Goal: Task Accomplishment & Management: Use online tool/utility

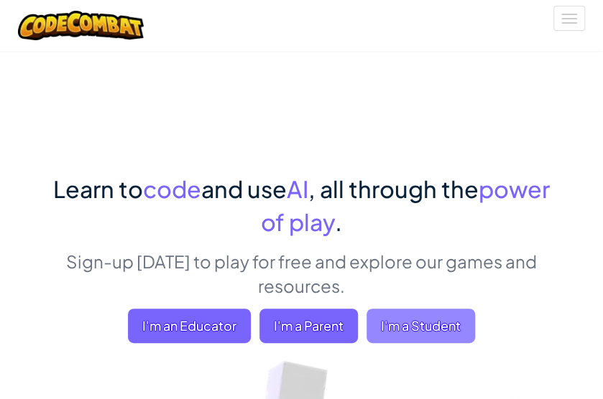
click at [419, 315] on span "I'm a Student" at bounding box center [420, 326] width 108 height 34
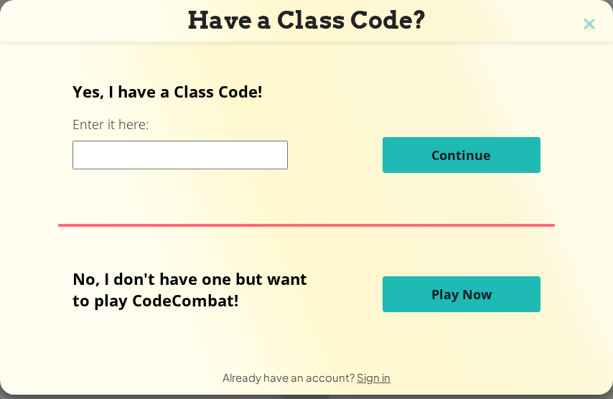
click at [125, 159] on input at bounding box center [180, 155] width 215 height 29
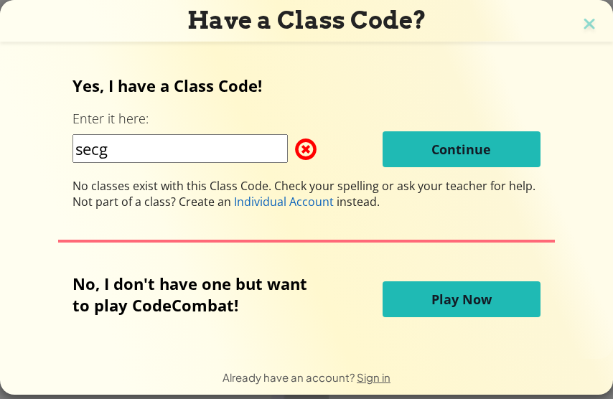
click at [129, 157] on input "secg" at bounding box center [180, 148] width 215 height 29
type input "s"
type input "SECG"
click at [424, 310] on button "Play Now" at bounding box center [462, 300] width 158 height 36
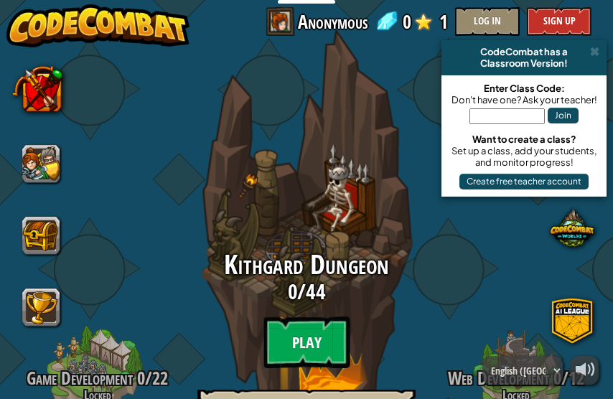
click at [296, 333] on btn "Play" at bounding box center [307, 343] width 86 height 52
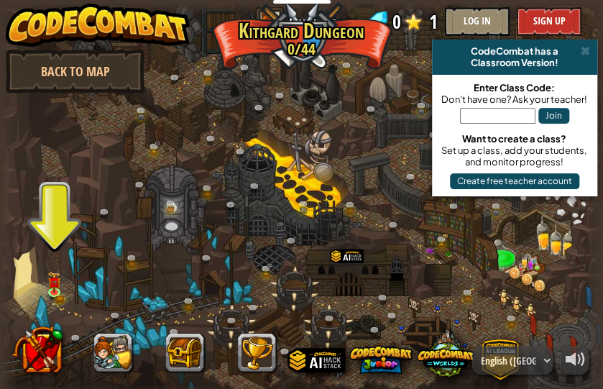
click at [48, 205] on div at bounding box center [301, 200] width 603 height 394
click at [62, 240] on div at bounding box center [301, 200] width 603 height 394
drag, startPoint x: 50, startPoint y: 267, endPoint x: 37, endPoint y: 266, distance: 13.0
click at [37, 266] on div at bounding box center [301, 200] width 603 height 394
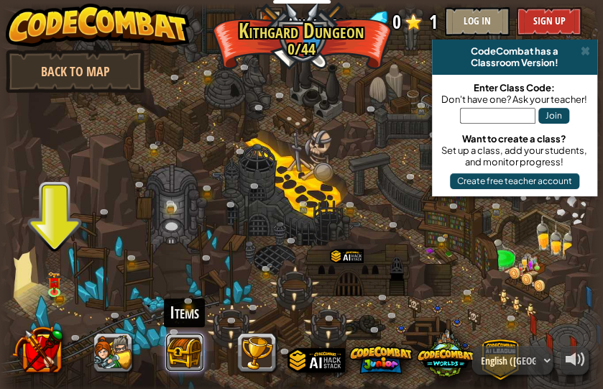
click at [200, 353] on button at bounding box center [184, 352] width 39 height 39
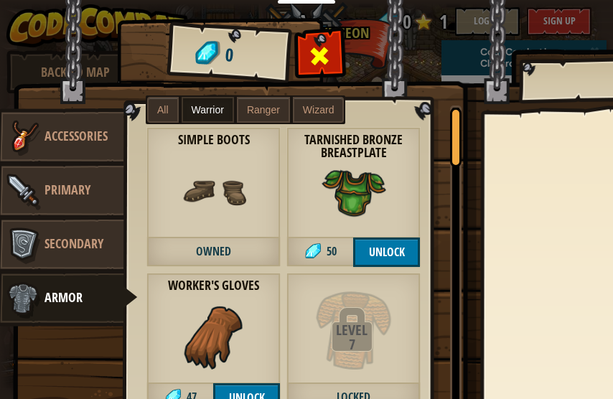
click at [319, 56] on span at bounding box center [320, 56] width 23 height 23
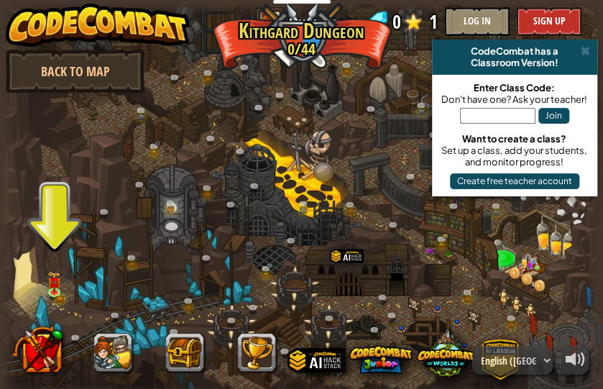
click at [319, 56] on div at bounding box center [301, 200] width 603 height 394
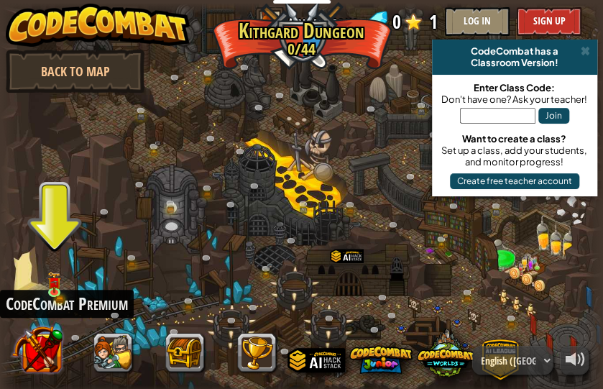
click at [33, 341] on button at bounding box center [36, 349] width 50 height 50
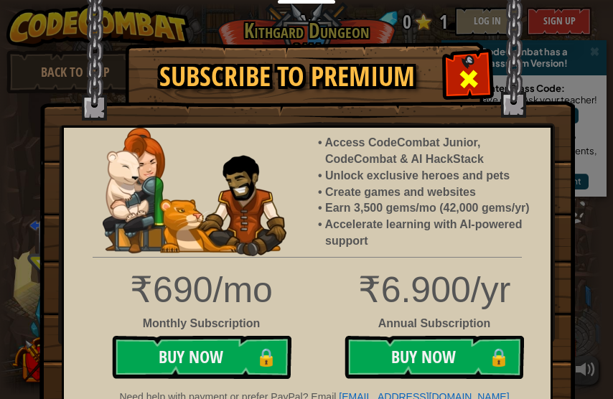
click at [463, 73] on span at bounding box center [469, 79] width 23 height 23
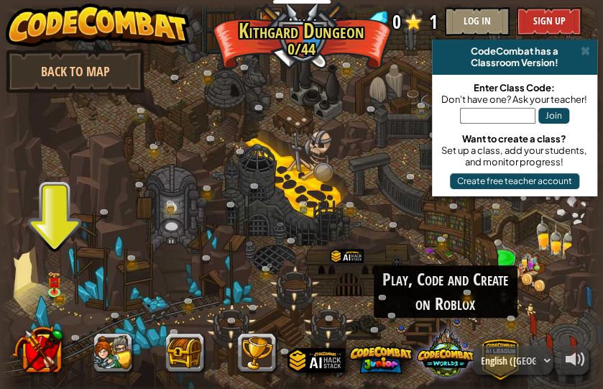
click at [439, 353] on span at bounding box center [445, 351] width 57 height 57
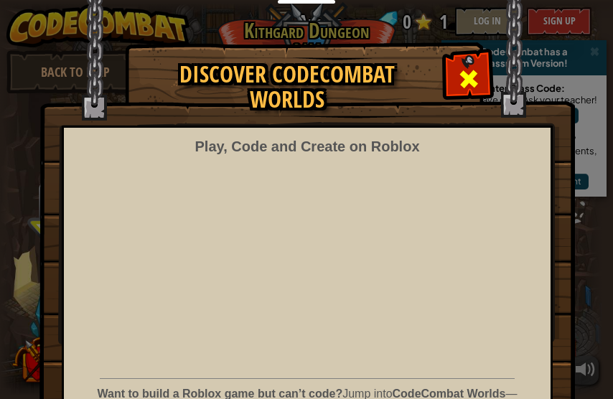
drag, startPoint x: 471, startPoint y: 74, endPoint x: 470, endPoint y: 147, distance: 73.3
click at [471, 76] on span at bounding box center [469, 79] width 23 height 23
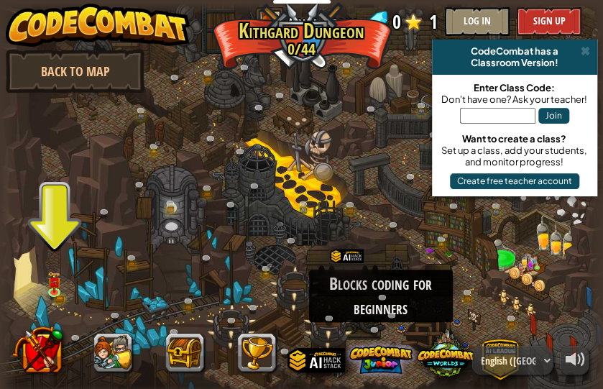
click at [384, 361] on span at bounding box center [380, 359] width 63 height 63
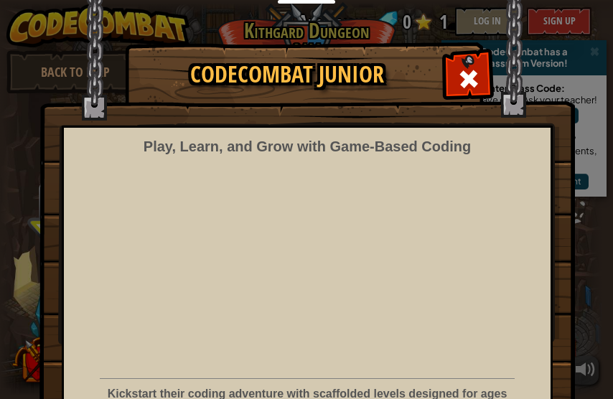
scroll to position [119, 0]
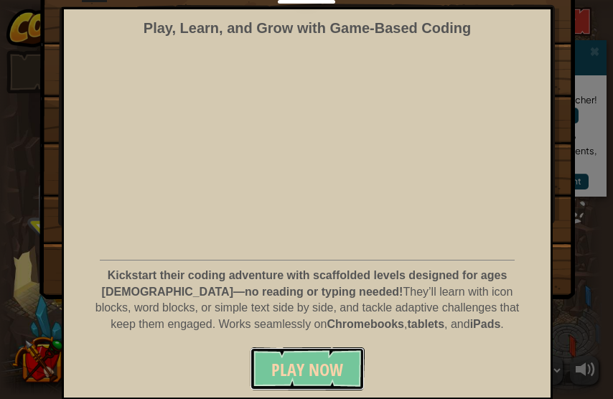
click at [292, 372] on span "Play Now" at bounding box center [308, 369] width 72 height 23
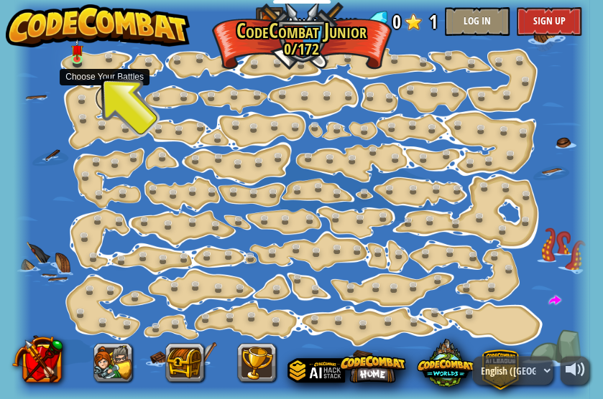
click at [116, 99] on link at bounding box center [109, 98] width 29 height 29
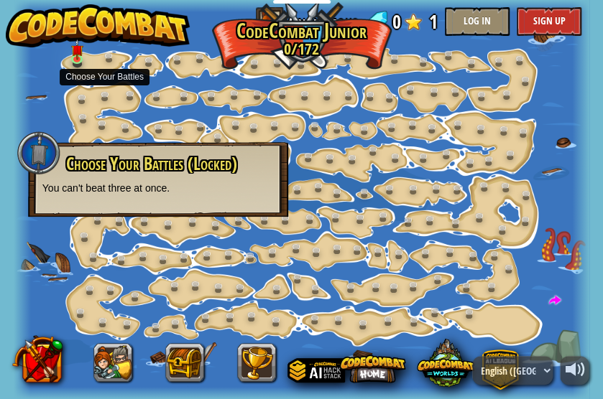
click at [217, 193] on p "You can't beat three at once." at bounding box center [157, 188] width 231 height 14
click at [154, 97] on link at bounding box center [160, 98] width 29 height 29
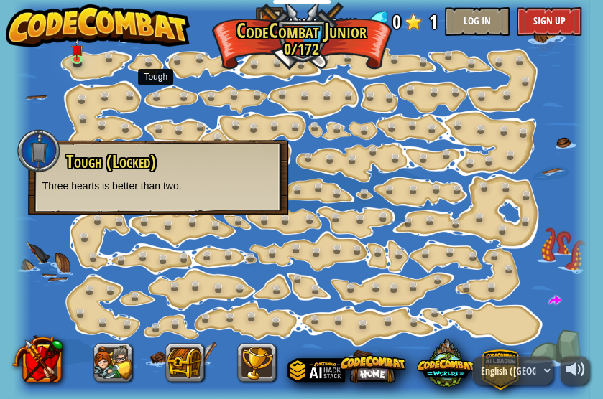
click at [129, 248] on div at bounding box center [301, 199] width 575 height 399
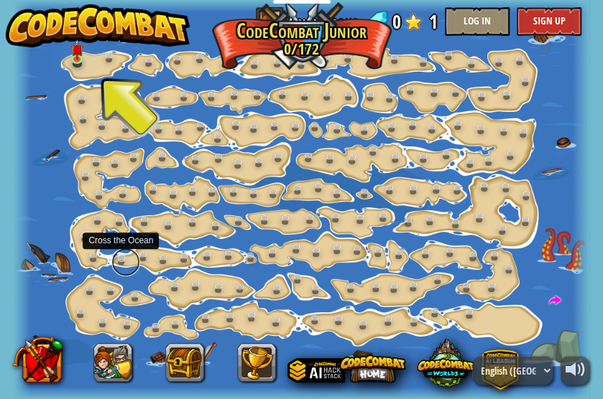
click at [119, 251] on link at bounding box center [125, 262] width 29 height 29
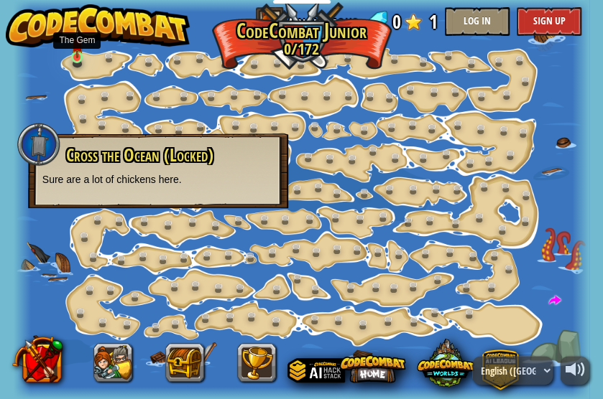
click at [76, 50] on img at bounding box center [77, 44] width 12 height 28
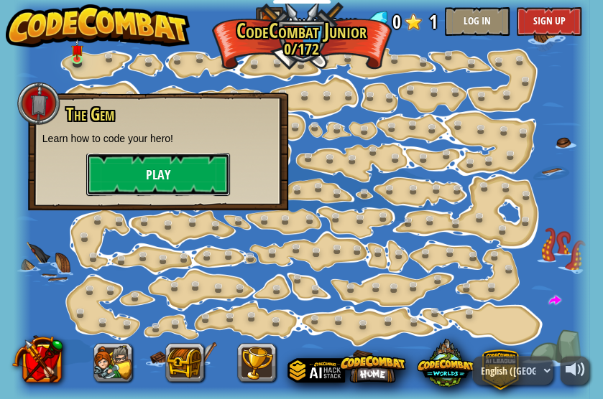
click at [139, 182] on button "Play" at bounding box center [158, 174] width 144 height 43
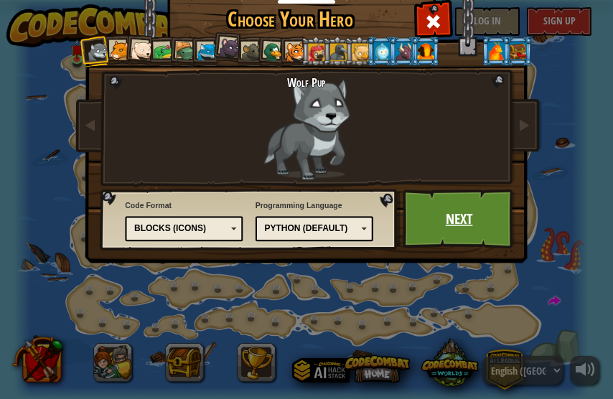
click at [432, 213] on link "Next" at bounding box center [459, 220] width 113 height 60
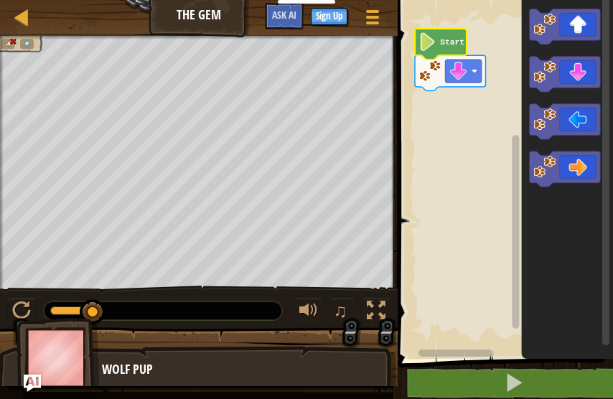
click at [427, 41] on image "Blockly Workspace" at bounding box center [427, 42] width 17 height 18
click at [422, 45] on image "Blockly Workspace" at bounding box center [427, 42] width 17 height 18
click at [434, 44] on image "Blockly Workspace" at bounding box center [427, 42] width 17 height 18
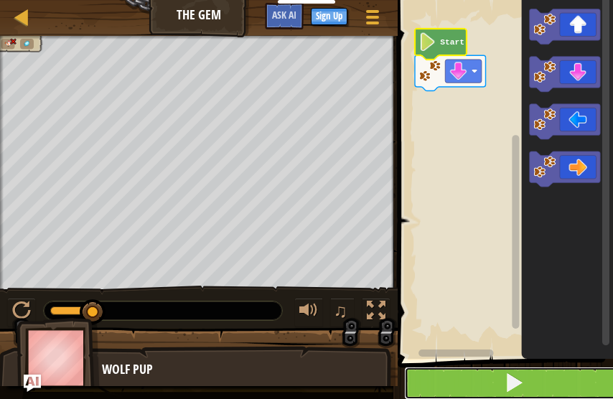
click at [516, 379] on span at bounding box center [514, 383] width 20 height 20
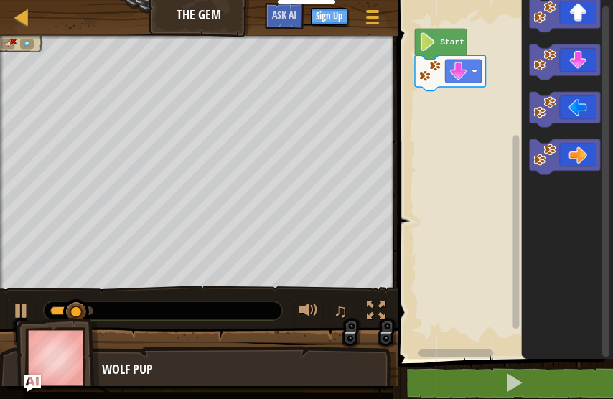
click at [582, 116] on icon "Blockly Workspace" at bounding box center [565, 109] width 71 height 35
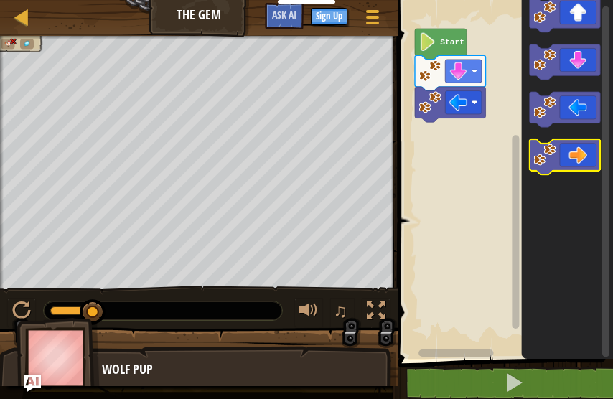
click at [588, 163] on icon "Blockly Workspace" at bounding box center [565, 156] width 71 height 35
click at [587, 163] on icon "Blockly Workspace" at bounding box center [565, 156] width 71 height 35
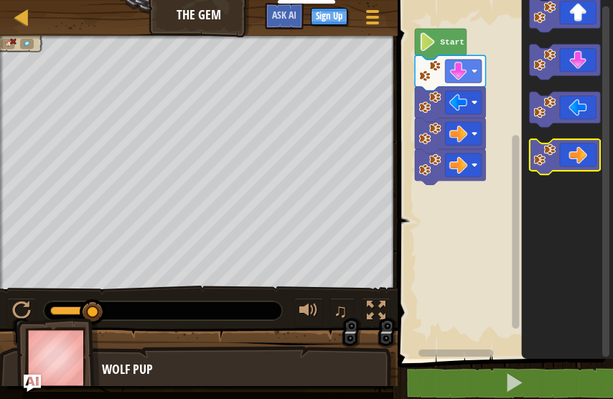
click at [586, 163] on icon "Blockly Workspace" at bounding box center [565, 156] width 71 height 35
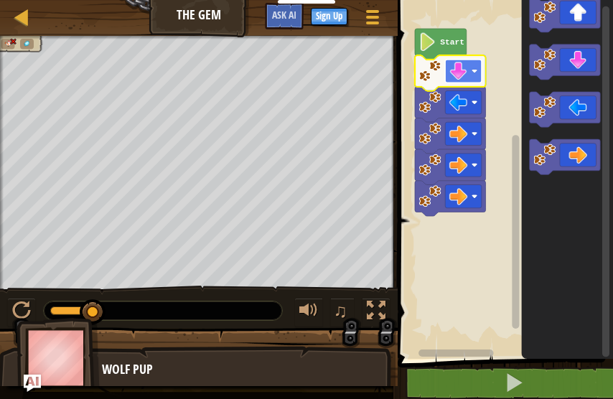
click at [472, 77] on rect "Blockly Workspace" at bounding box center [463, 71] width 37 height 23
click at [583, 157] on icon "Blockly Workspace" at bounding box center [565, 156] width 71 height 35
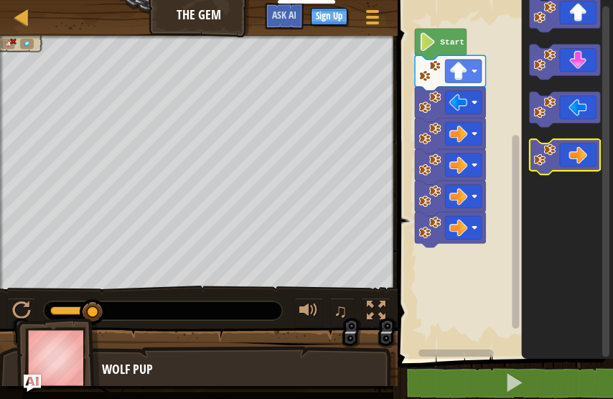
click at [583, 157] on icon "Blockly Workspace" at bounding box center [565, 156] width 71 height 35
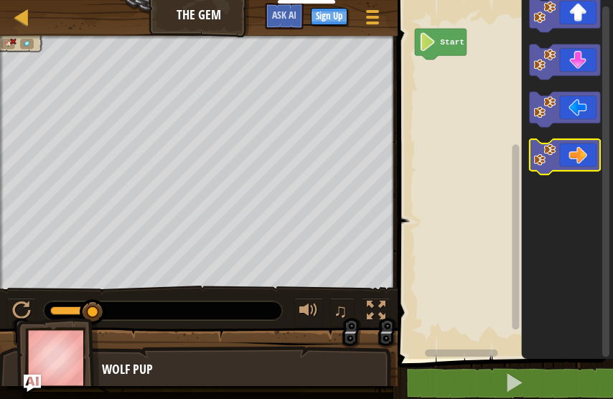
click at [583, 167] on icon "Blockly Workspace" at bounding box center [565, 156] width 71 height 35
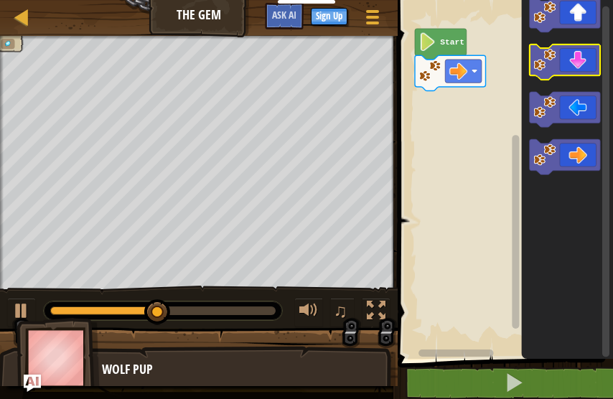
click at [579, 62] on icon "Blockly Workspace" at bounding box center [565, 62] width 71 height 35
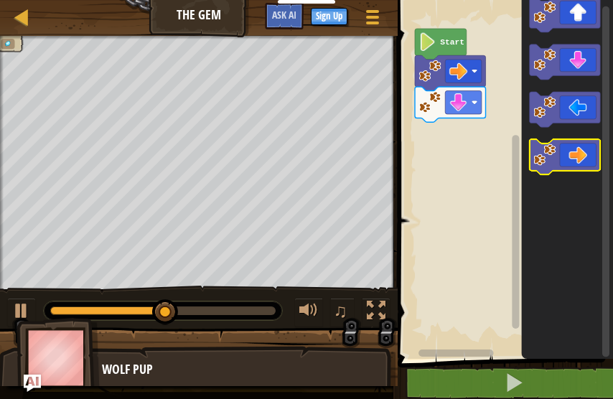
click at [589, 149] on icon "Blockly Workspace" at bounding box center [565, 156] width 71 height 35
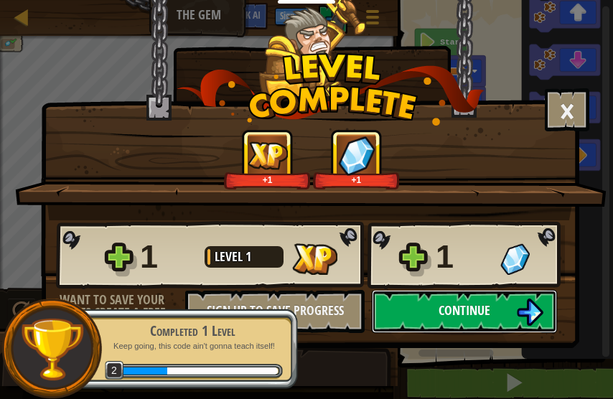
click at [484, 311] on span "Continue" at bounding box center [465, 311] width 52 height 18
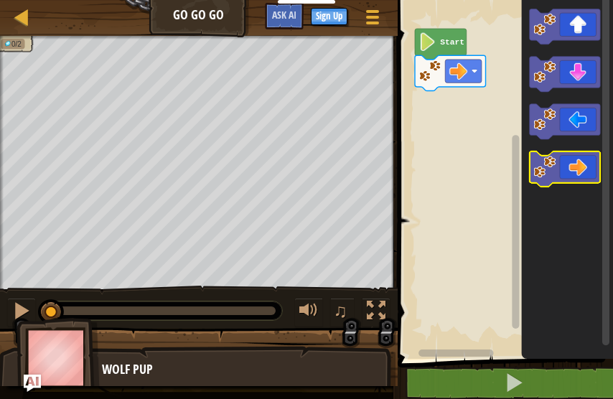
click at [590, 180] on icon "Blockly Workspace" at bounding box center [565, 169] width 71 height 35
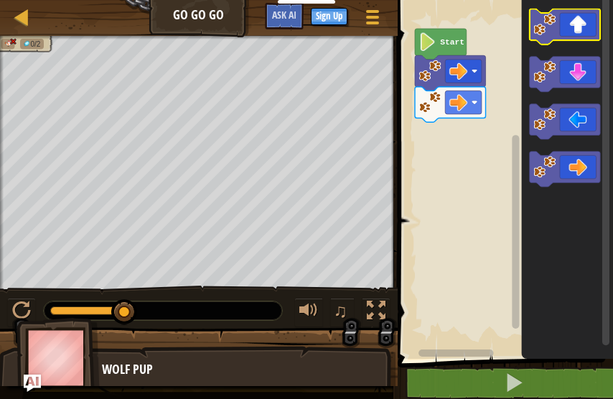
click at [580, 26] on icon "Blockly Workspace" at bounding box center [565, 26] width 71 height 35
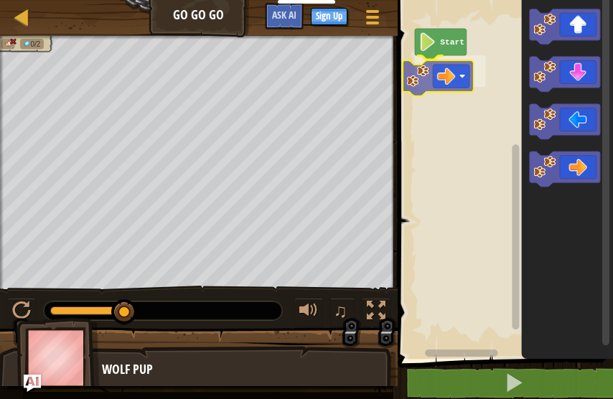
click at [449, 90] on div "Start" at bounding box center [504, 176] width 220 height 366
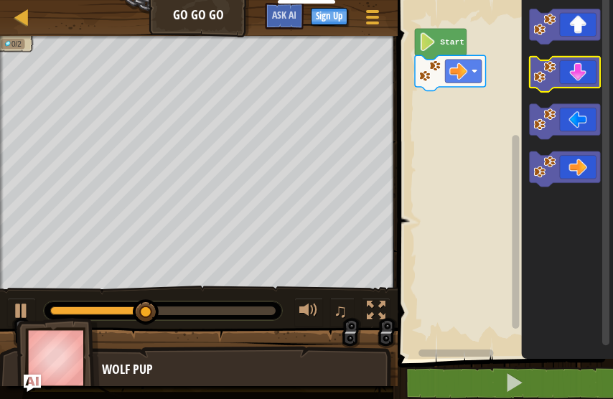
click at [552, 88] on g "Blockly Workspace" at bounding box center [565, 98] width 71 height 178
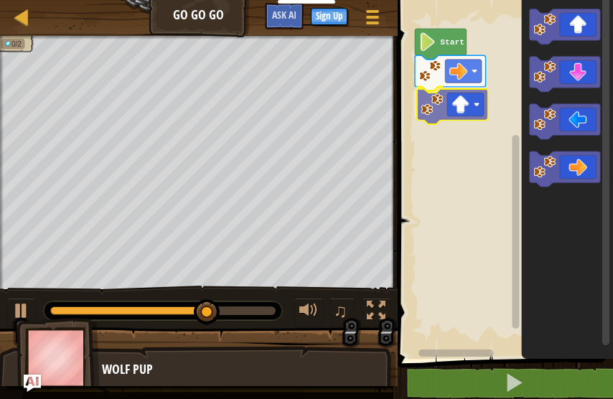
click at [439, 106] on div "Start" at bounding box center [504, 176] width 220 height 366
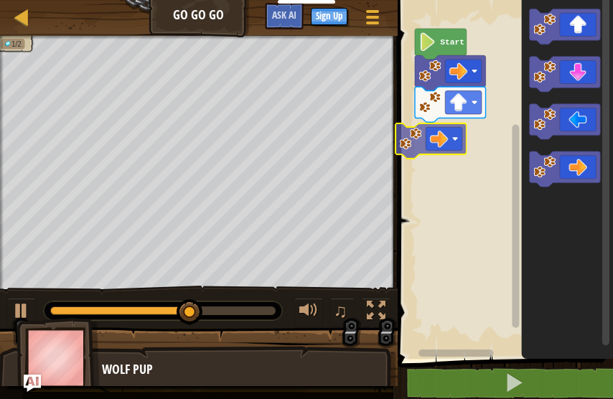
click at [453, 133] on div "Start" at bounding box center [504, 176] width 220 height 366
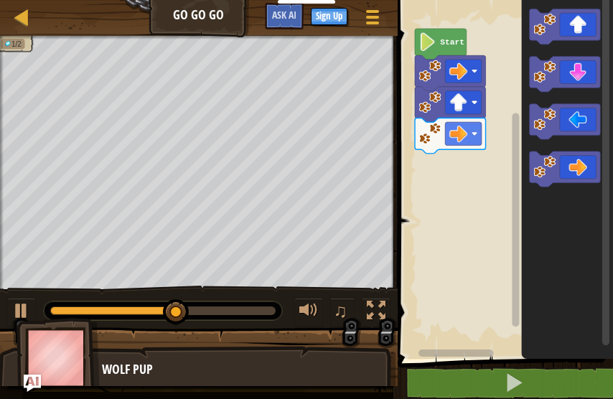
click at [549, 181] on icon "Blockly Workspace" at bounding box center [565, 169] width 71 height 35
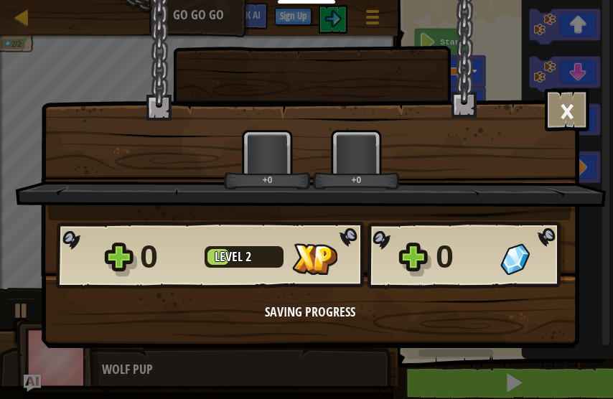
click at [519, 1] on body "Educators Create Free Account School & District Solutions Teacher Toolkit Previ…" at bounding box center [306, 0] width 613 height 1
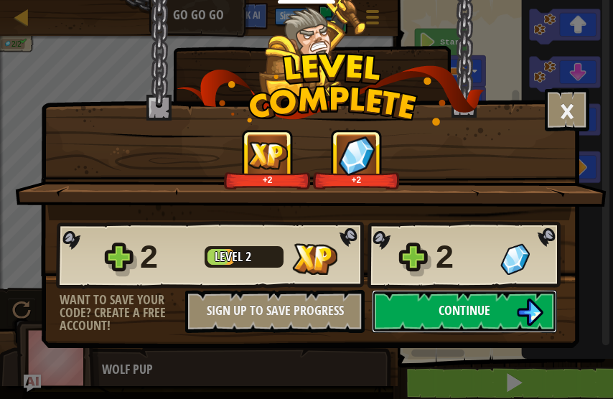
click at [467, 317] on span "Continue" at bounding box center [465, 311] width 52 height 18
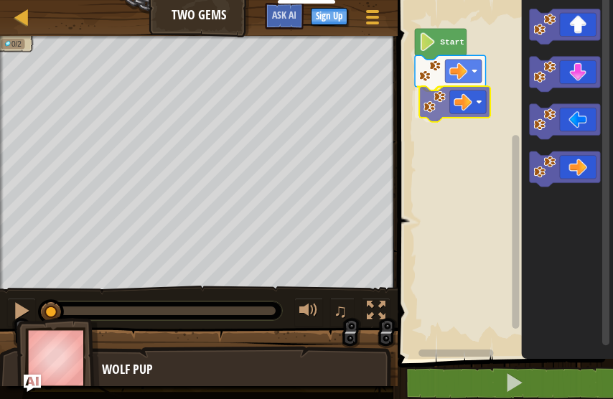
click at [457, 106] on div "Start" at bounding box center [504, 176] width 220 height 366
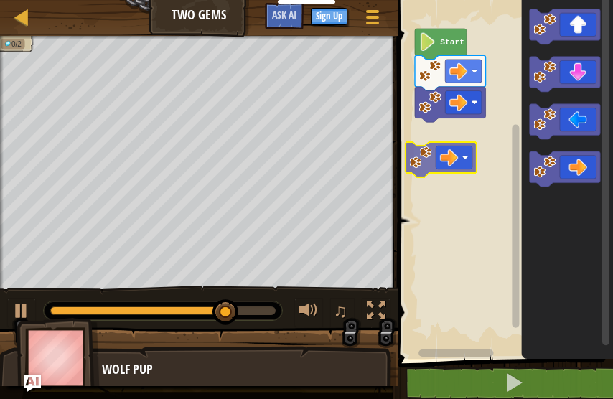
click at [448, 146] on div "Start" at bounding box center [504, 176] width 220 height 366
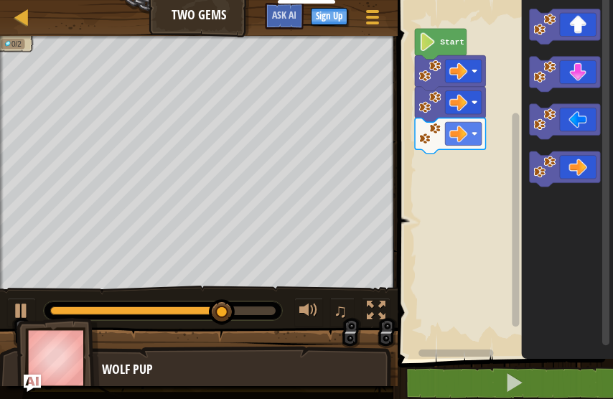
click at [501, 182] on div "Start" at bounding box center [504, 176] width 220 height 366
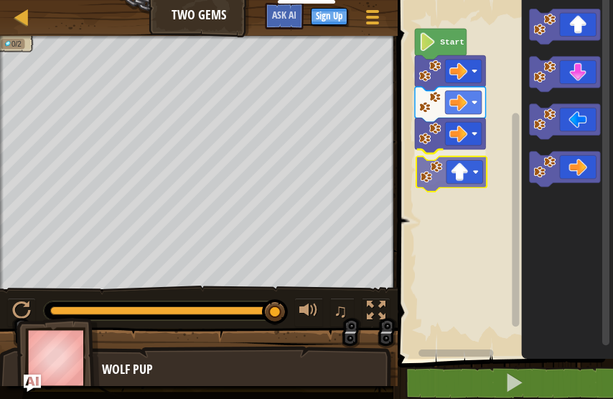
click at [455, 175] on div "Start" at bounding box center [504, 176] width 220 height 366
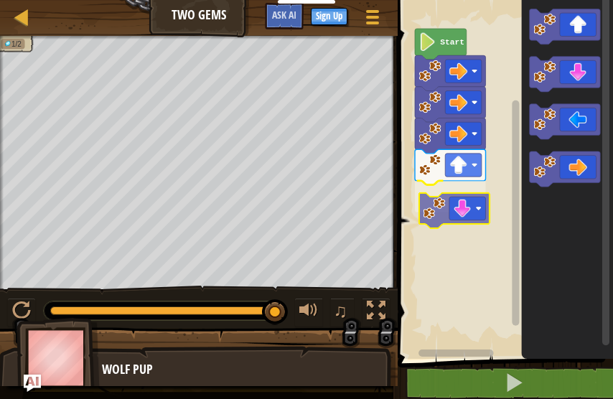
click at [459, 200] on div "Start" at bounding box center [504, 176] width 220 height 366
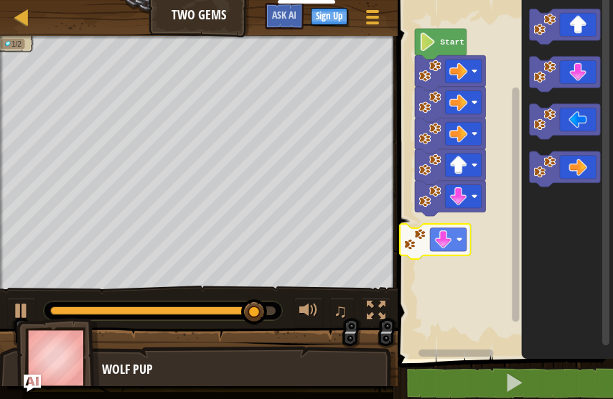
click at [468, 231] on div "Start" at bounding box center [504, 176] width 220 height 366
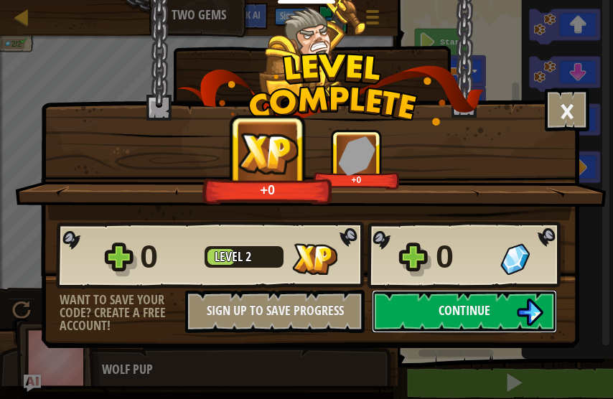
click at [451, 303] on span "Continue" at bounding box center [465, 311] width 52 height 18
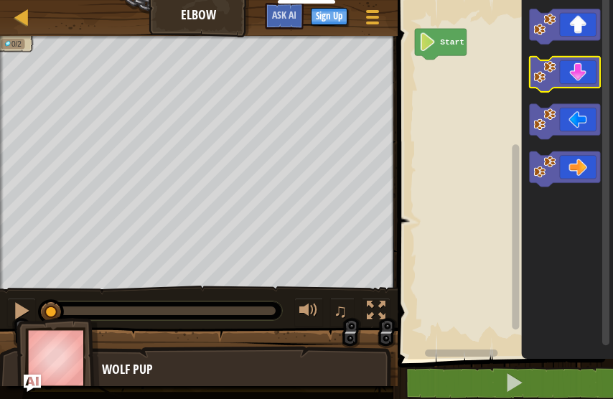
click at [566, 80] on icon "Blockly Workspace" at bounding box center [565, 74] width 71 height 35
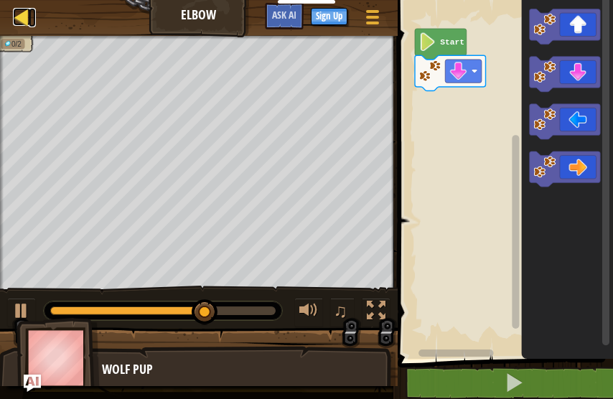
click at [17, 8] on div at bounding box center [22, 17] width 18 height 18
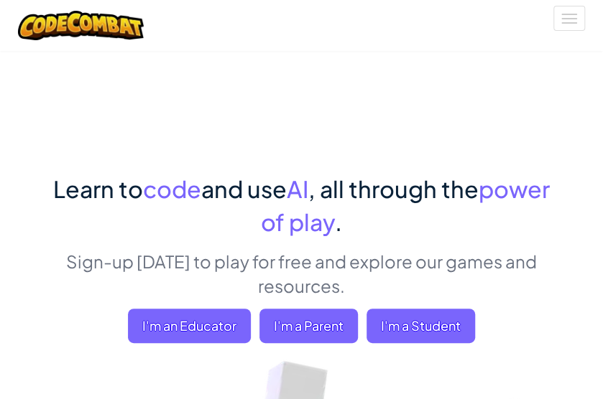
drag, startPoint x: 53, startPoint y: 54, endPoint x: 57, endPoint y: 45, distance: 9.6
drag, startPoint x: 57, startPoint y: 45, endPoint x: 62, endPoint y: 24, distance: 21.4
click at [57, 29] on div at bounding box center [80, 25] width 147 height 51
drag, startPoint x: 449, startPoint y: 2, endPoint x: 172, endPoint y: 136, distance: 307.1
